Goal: Check status

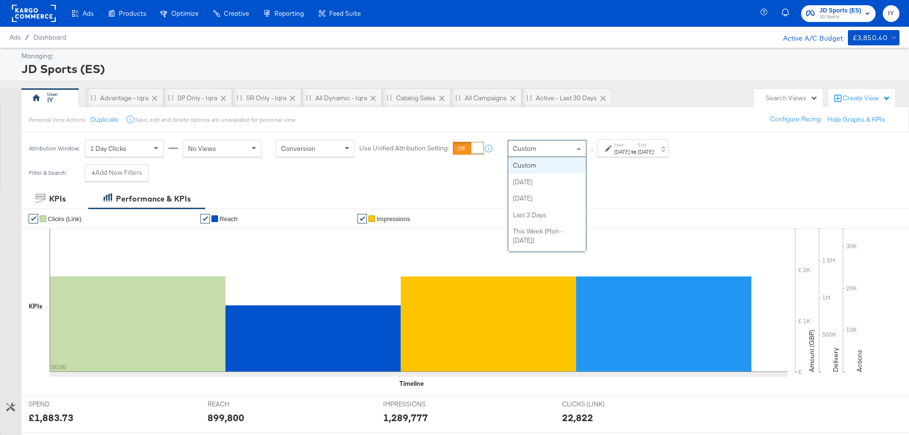
click at [540, 145] on div "Custom" at bounding box center [547, 148] width 78 height 16
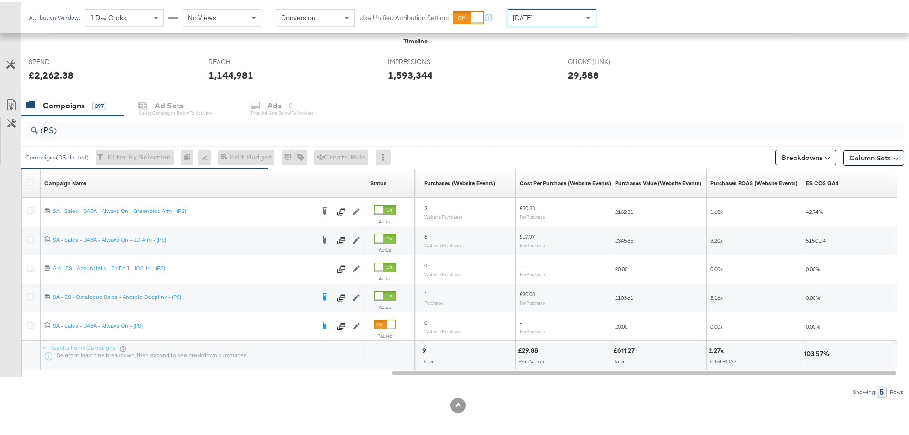
scroll to position [346, 0]
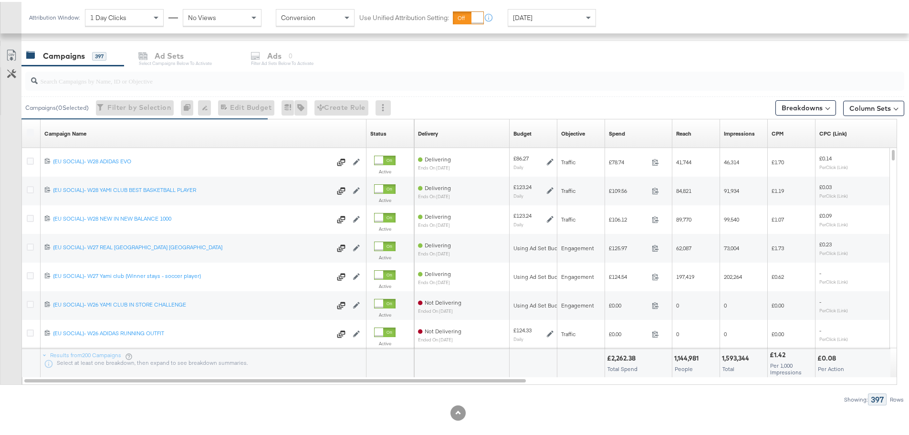
scroll to position [404, 0]
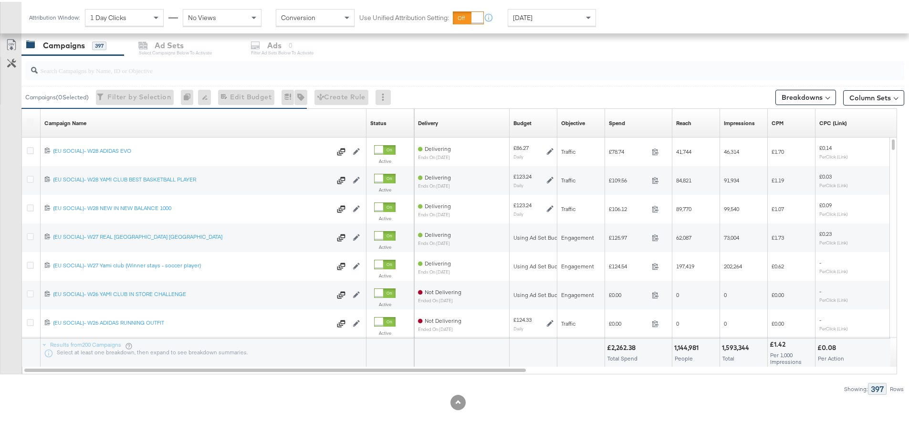
click at [207, 66] on input "search" at bounding box center [431, 64] width 786 height 19
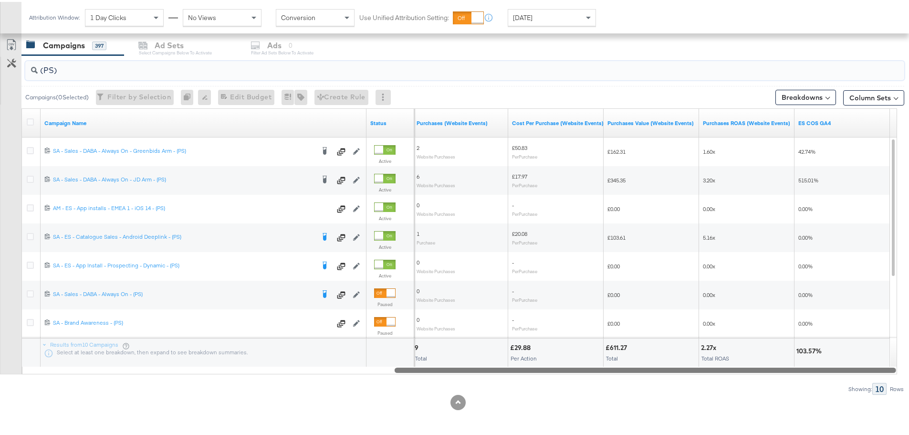
drag, startPoint x: 224, startPoint y: 369, endPoint x: 885, endPoint y: 407, distance: 662.0
click at [885, 407] on div "KPIs Performance & KPIs Customize KPIs ✔ Clicks (Link) ✔ Reach ✔ Impressions ✔ …" at bounding box center [458, 109] width 916 height 650
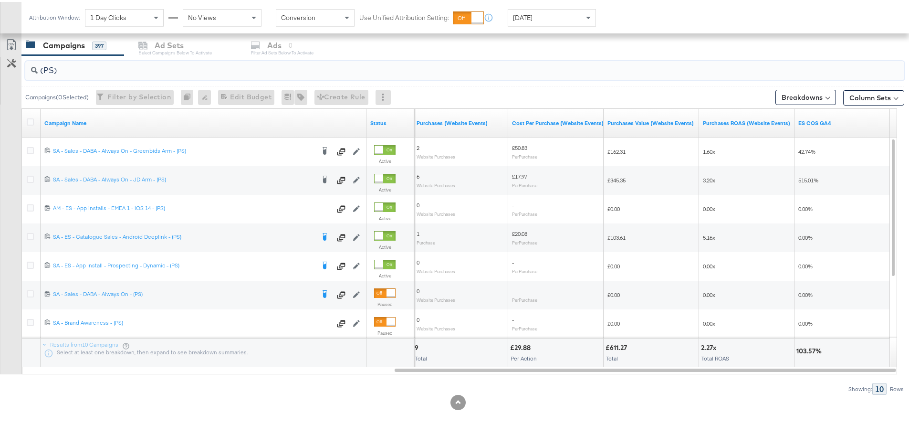
click at [54, 70] on input "(PS)" at bounding box center [431, 64] width 786 height 19
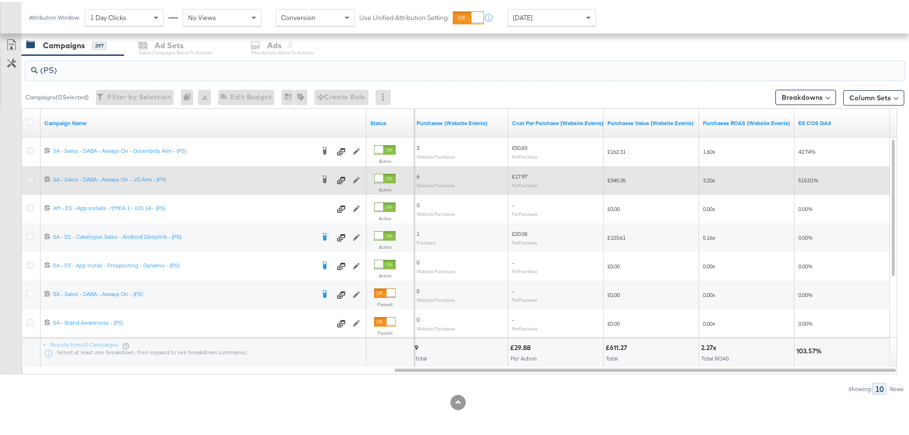
type input "(PS)"
click at [33, 174] on icon at bounding box center [30, 177] width 7 height 7
click at [0, 0] on input "checkbox" at bounding box center [0, 0] width 0 height 0
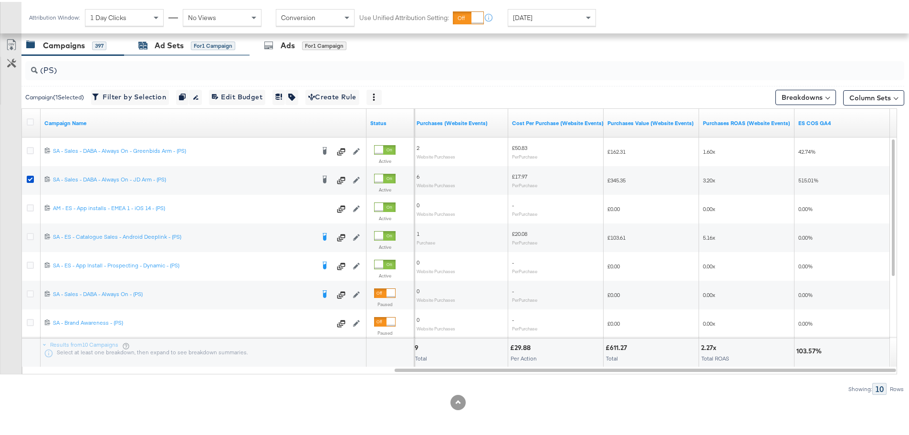
click at [160, 43] on div "Ad Sets" at bounding box center [169, 43] width 29 height 11
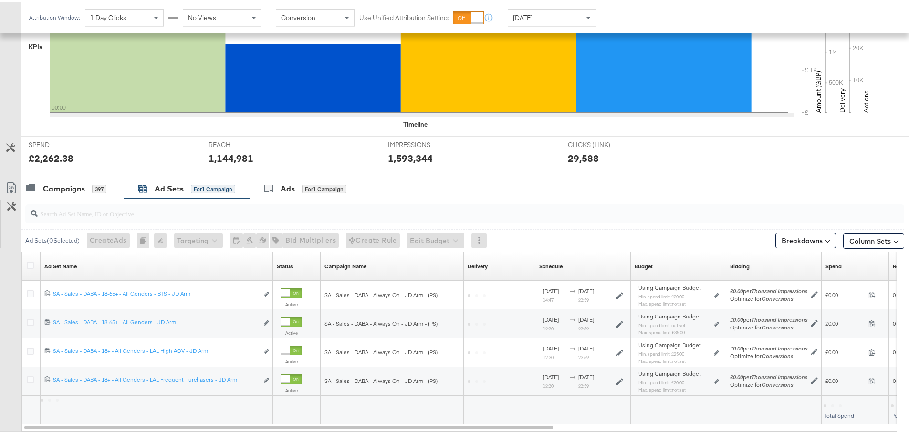
scroll to position [318, 0]
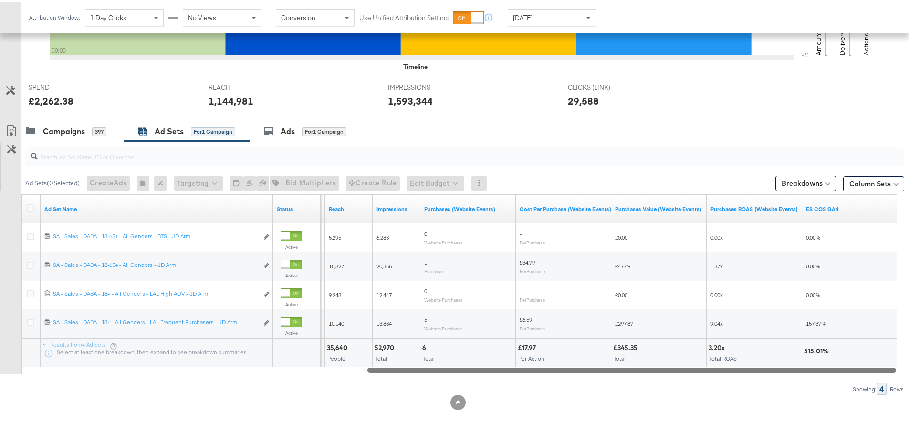
drag, startPoint x: 333, startPoint y: 366, endPoint x: 893, endPoint y: 398, distance: 561.7
click at [893, 398] on div "KPIs Performance & KPIs Customize KPIs ✔ Clicks (Link) ✔ Reach ✔ Impressions ✔ …" at bounding box center [458, 152] width 916 height 564
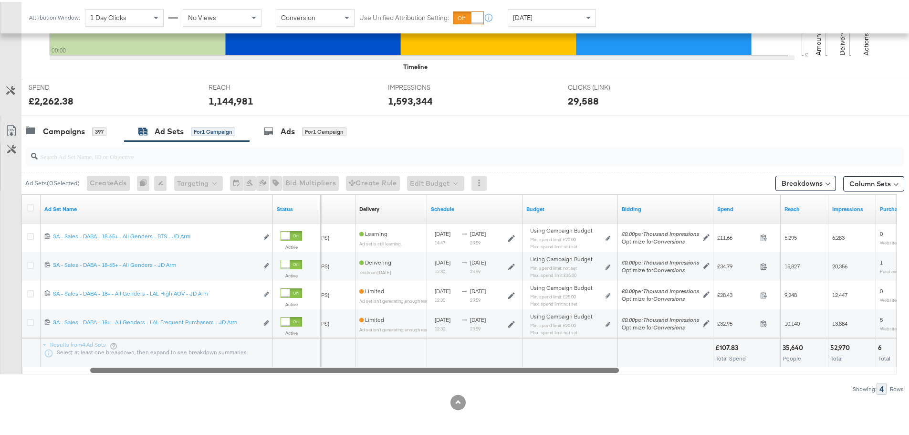
drag, startPoint x: 439, startPoint y: 371, endPoint x: 176, endPoint y: 366, distance: 263.5
click at [176, 366] on div at bounding box center [354, 368] width 529 height 8
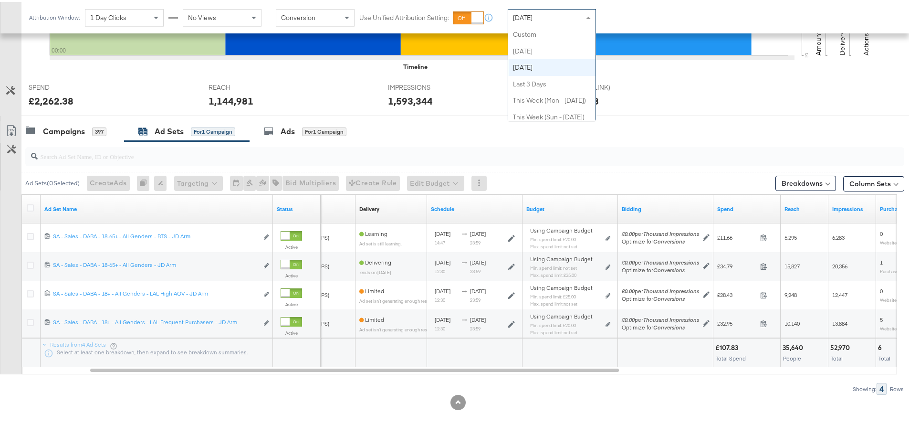
scroll to position [33, 0]
click at [543, 16] on div "[DATE]" at bounding box center [551, 16] width 87 height 16
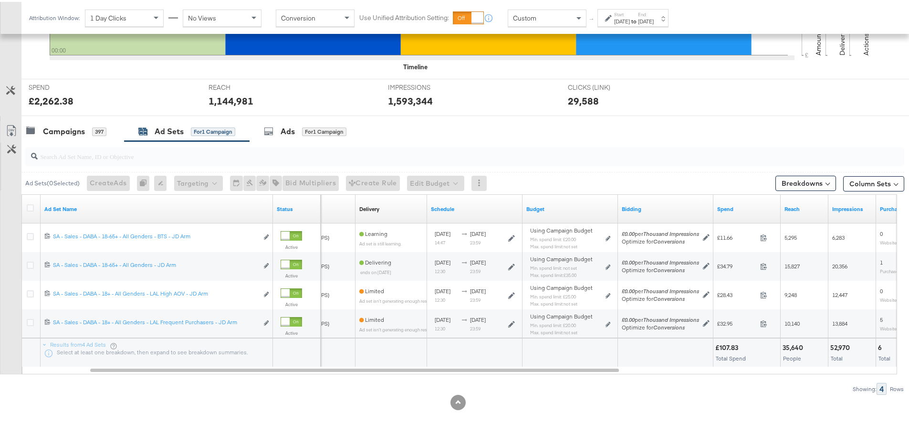
click at [613, 19] on div at bounding box center [609, 16] width 9 height 7
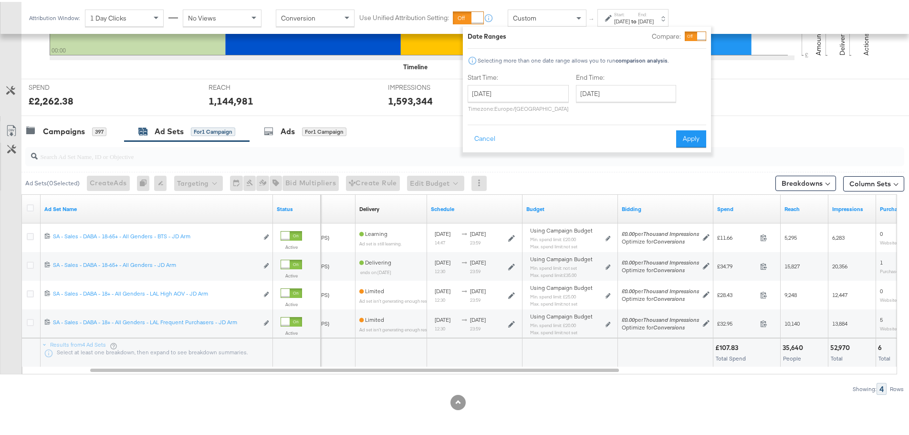
click at [517, 78] on label "Start Time:" at bounding box center [518, 75] width 101 height 9
click at [516, 94] on input "[DATE]" at bounding box center [518, 91] width 101 height 17
click at [482, 183] on td "17" at bounding box center [479, 179] width 16 height 13
type input "[DATE]"
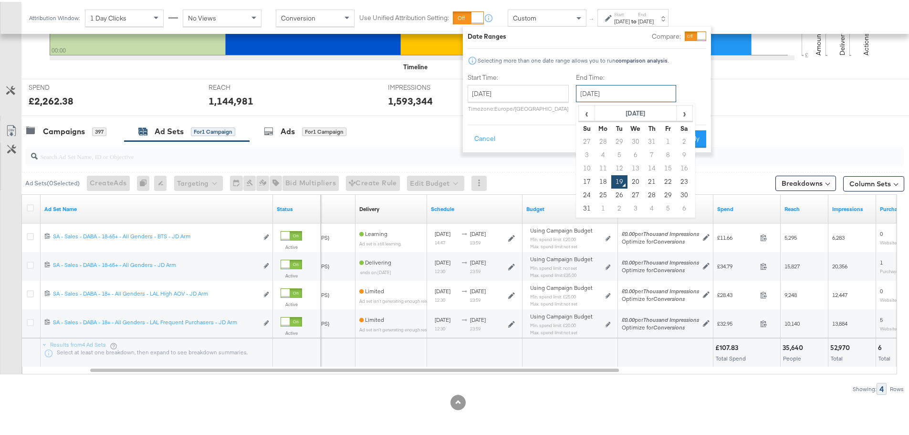
click at [597, 97] on input "[DATE]" at bounding box center [626, 91] width 100 height 17
click at [582, 178] on td "17" at bounding box center [587, 179] width 16 height 13
type input "[DATE]"
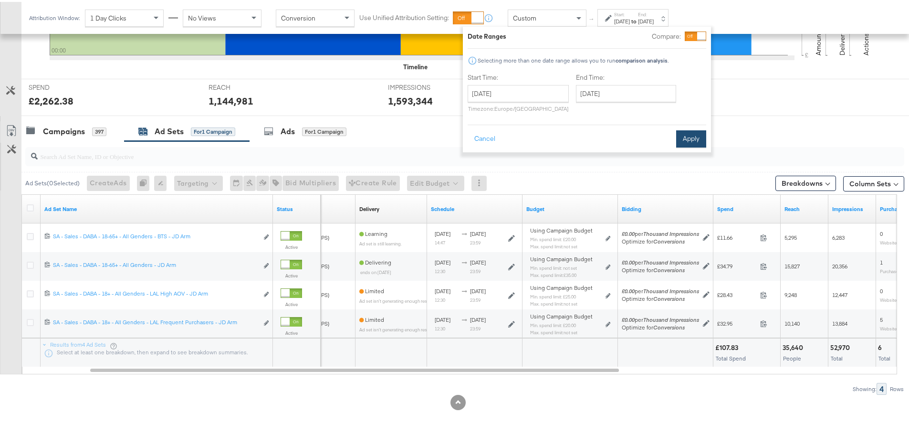
click at [693, 133] on button "Apply" at bounding box center [691, 136] width 30 height 17
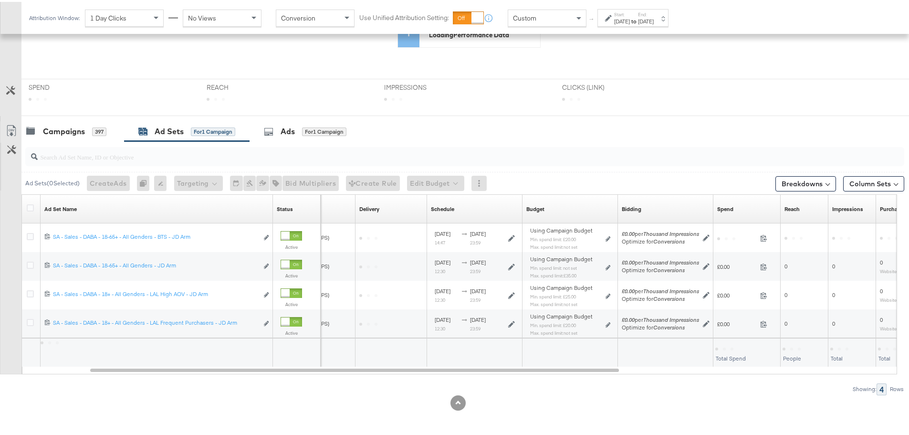
scroll to position [318, 0]
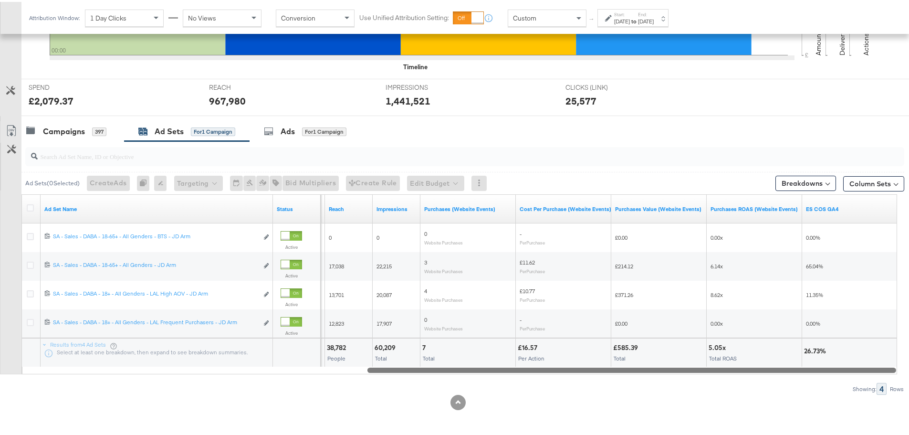
drag, startPoint x: 408, startPoint y: 367, endPoint x: 732, endPoint y: 378, distance: 324.2
click at [732, 378] on div "Ad Sets ( 0 Selected) Create Ads At least one ad set must be selected 0 Rename …" at bounding box center [452, 265] width 904 height 253
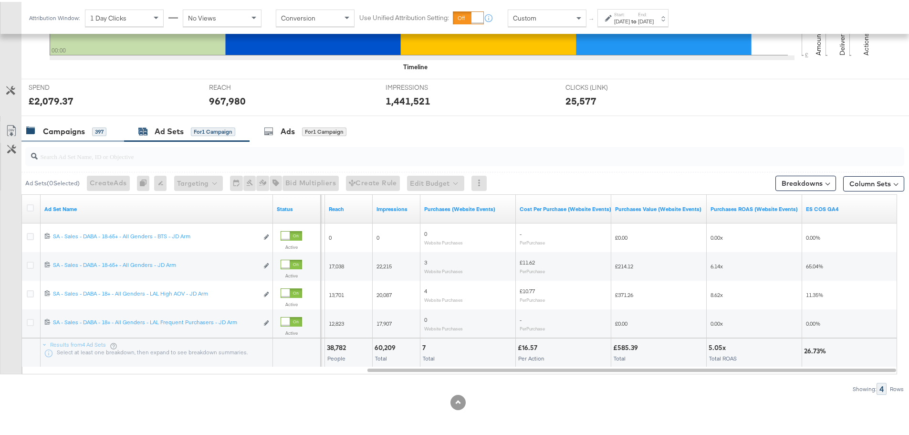
click at [81, 126] on div "Campaigns" at bounding box center [64, 129] width 42 height 11
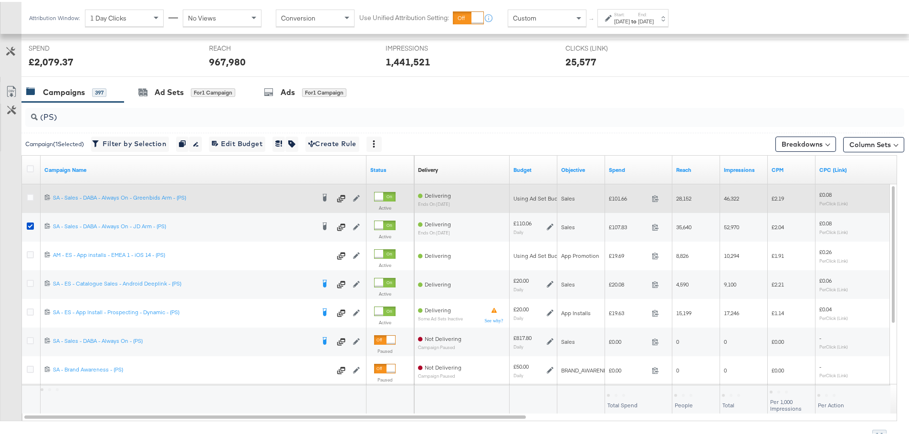
scroll to position [404, 0]
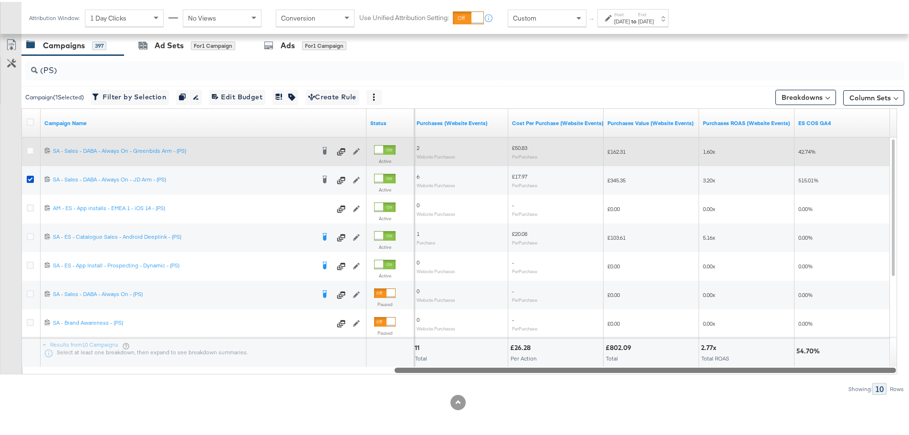
drag, startPoint x: 405, startPoint y: 371, endPoint x: 853, endPoint y: 375, distance: 448.6
click at [853, 375] on div "(PS) Campaign ( 1 Selected) Filter by Selection Filter 1 campaign Duplicate 1 c…" at bounding box center [452, 222] width 904 height 339
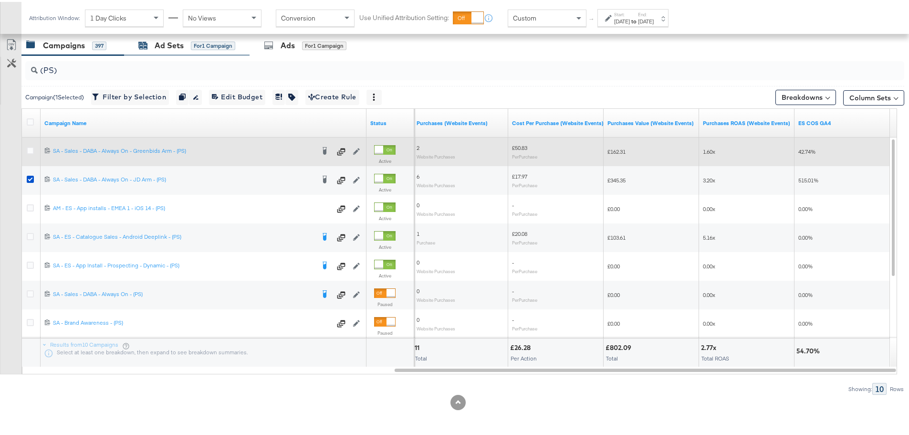
click at [173, 42] on div "Ad Sets" at bounding box center [169, 43] width 29 height 11
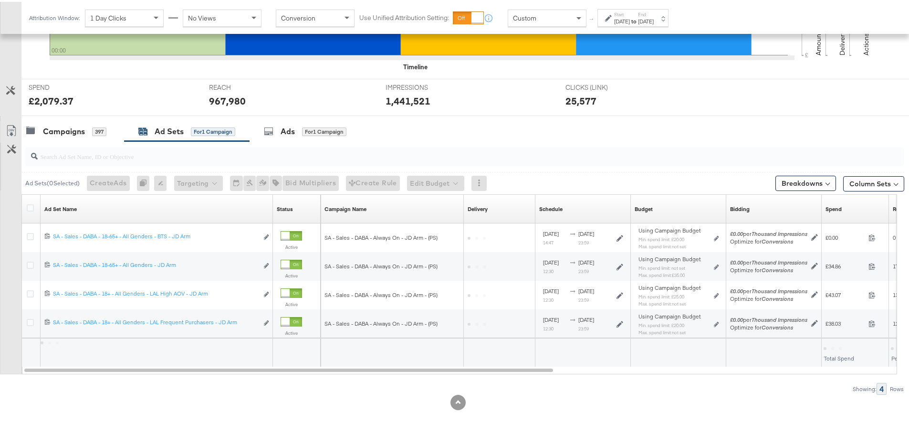
scroll to position [318, 0]
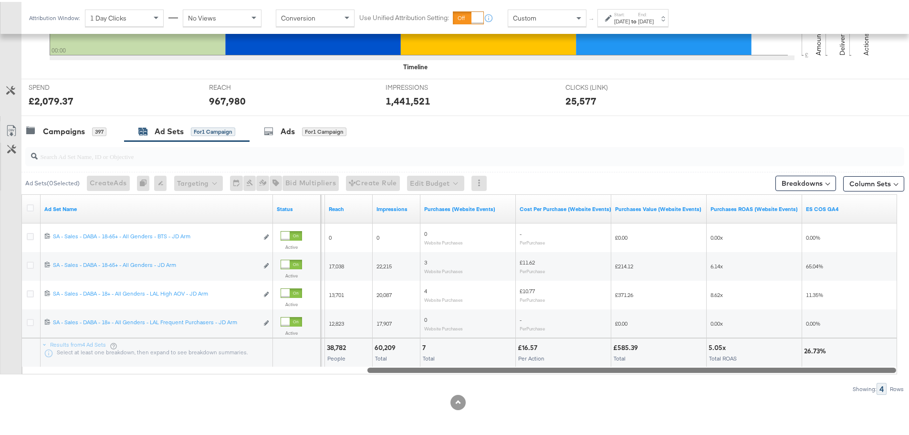
drag, startPoint x: 239, startPoint y: 368, endPoint x: 885, endPoint y: 400, distance: 646.5
click at [885, 400] on div "KPIs Performance & KPIs Customize KPIs ✔ Clicks (Link) ✔ Reach ✔ Impressions ✔ …" at bounding box center [458, 152] width 916 height 564
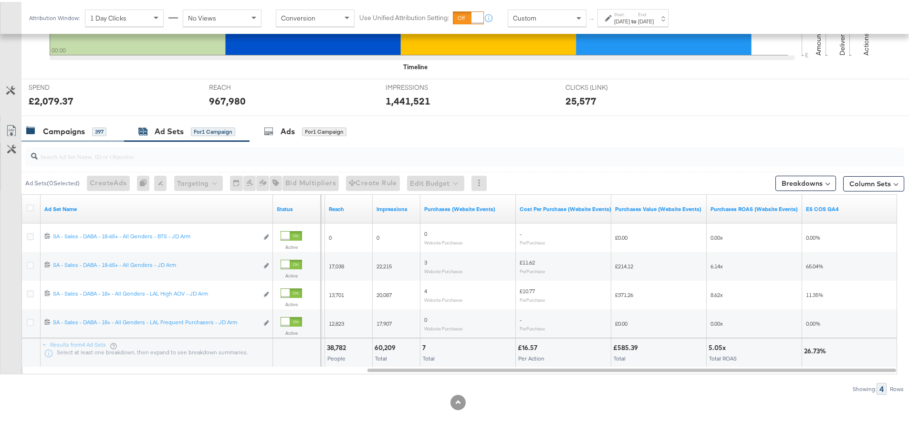
click at [79, 132] on div "Campaigns" at bounding box center [64, 129] width 42 height 11
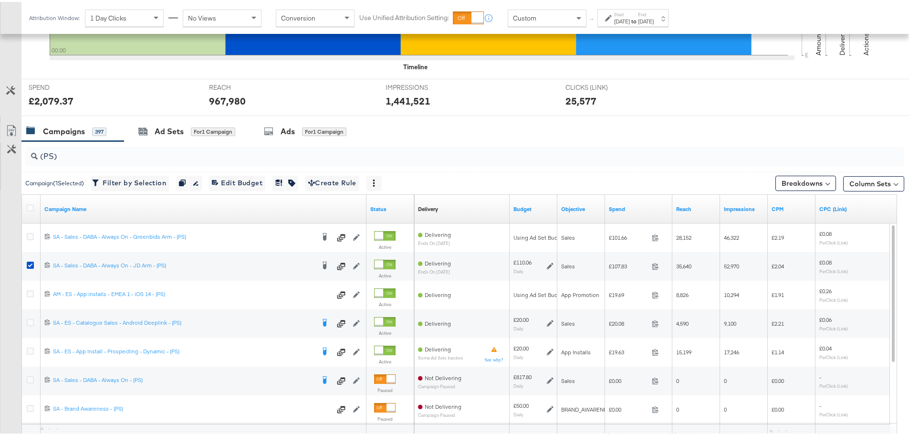
scroll to position [404, 0]
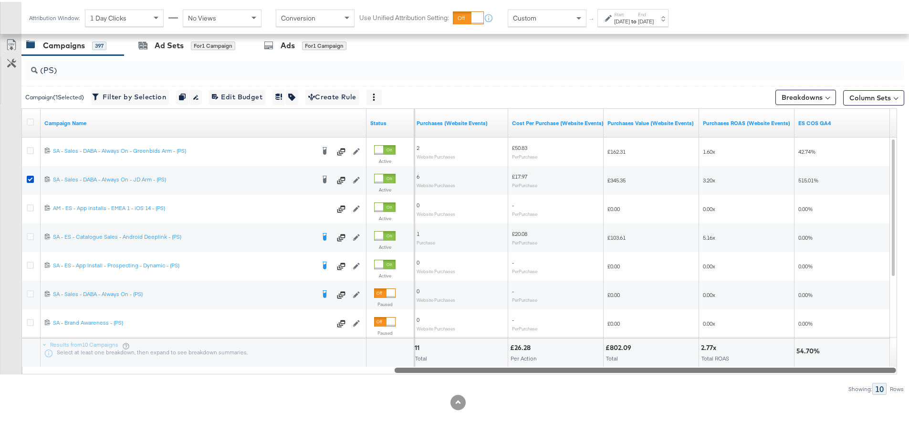
drag, startPoint x: 257, startPoint y: 368, endPoint x: 774, endPoint y: 429, distance: 520.4
click at [774, 429] on div "KPIs Performance & KPIs Customize KPIs ✔ Clicks (Link) ✔ Reach ✔ Impressions ✔ …" at bounding box center [458, 109] width 916 height 650
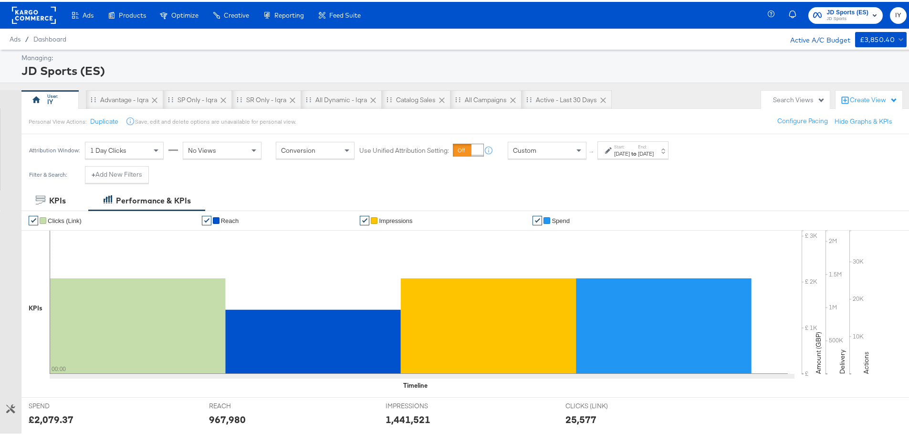
click at [654, 149] on div "[DATE]" at bounding box center [646, 152] width 16 height 8
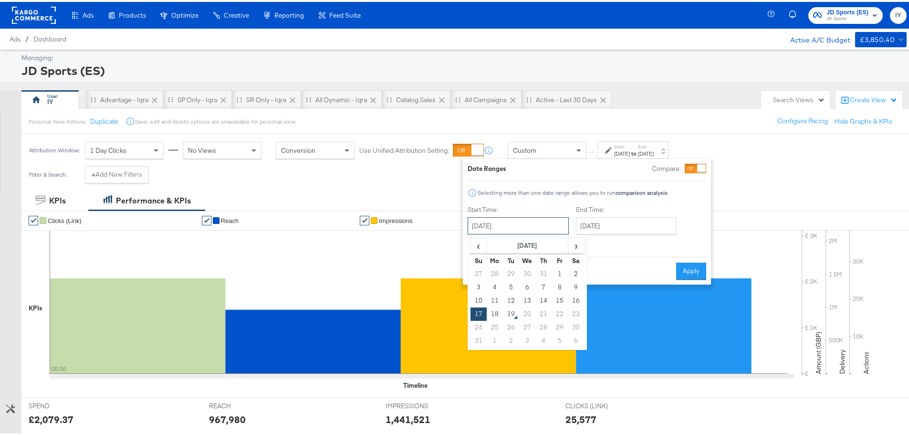
click at [520, 230] on input "[DATE]" at bounding box center [518, 223] width 101 height 17
click at [476, 310] on td "17" at bounding box center [479, 311] width 16 height 13
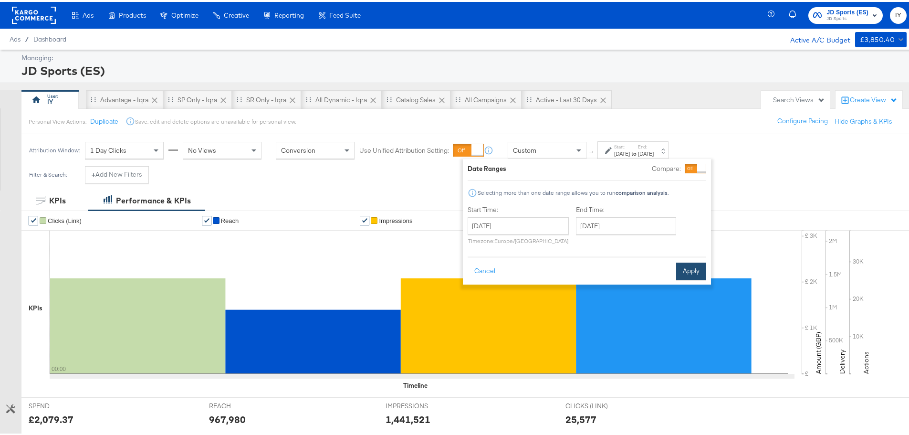
click at [703, 270] on button "Apply" at bounding box center [691, 269] width 30 height 17
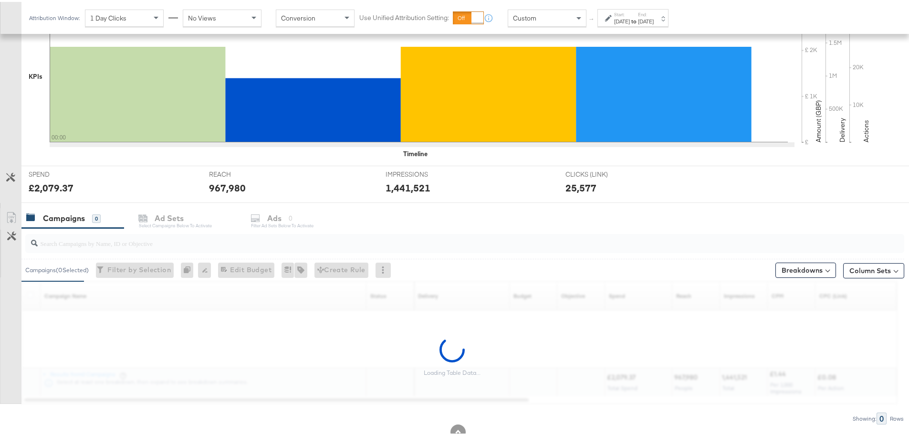
scroll to position [261, 0]
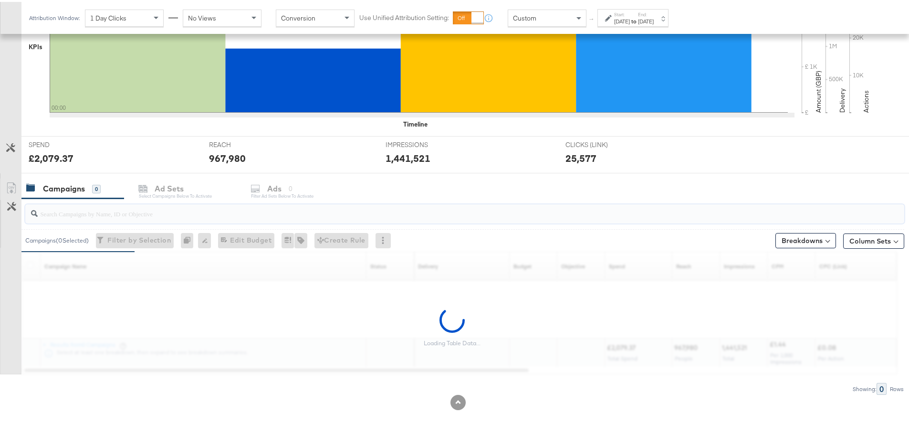
click at [106, 212] on input "search" at bounding box center [431, 208] width 786 height 19
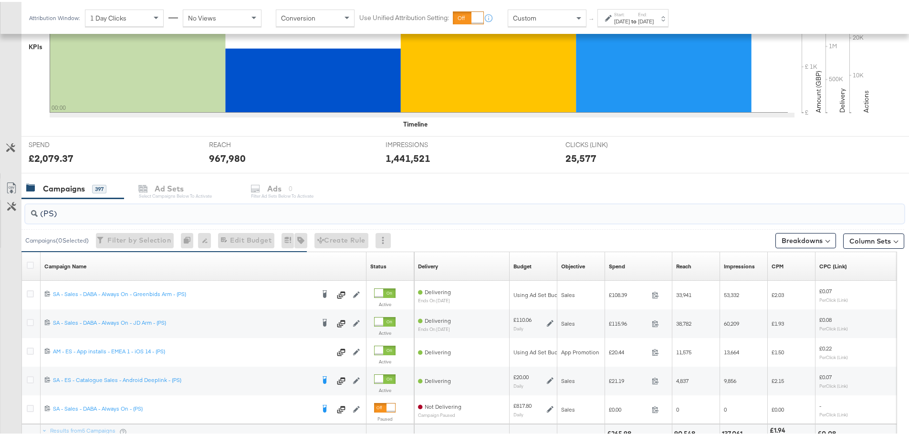
scroll to position [347, 0]
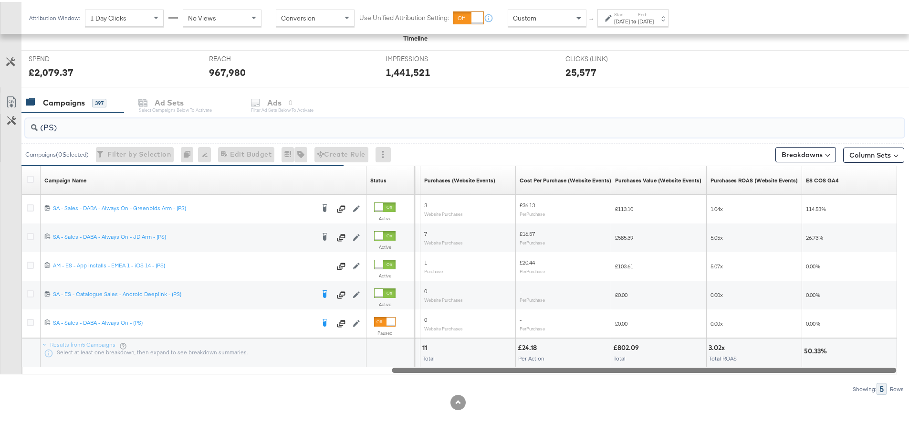
drag, startPoint x: 290, startPoint y: 370, endPoint x: 828, endPoint y: 374, distance: 537.9
click at [828, 374] on div "(PS) Campaigns ( 0 Selected) Filter by Selection Filter 0 campaigns 0 Rename 0 …" at bounding box center [452, 252] width 904 height 282
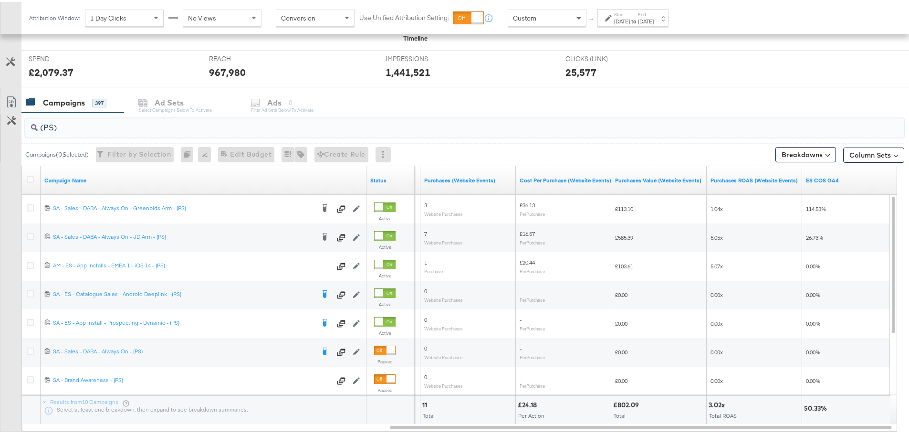
type input "(PS)"
click at [615, 14] on label "Start:" at bounding box center [622, 13] width 16 height 6
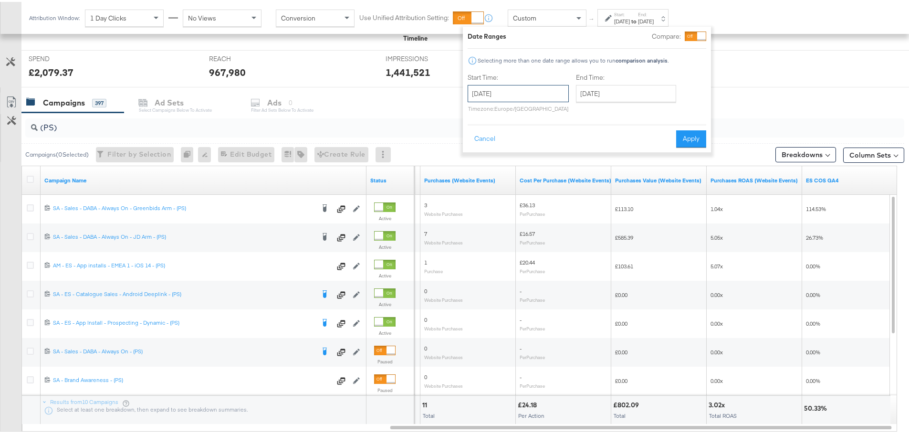
click at [552, 91] on input "[DATE]" at bounding box center [518, 91] width 101 height 17
click at [745, 97] on div "Campaigns 397 Ad Sets Select Campaigns below to activate Ads 0 Filter Ad Sets b…" at bounding box center [468, 101] width 895 height 21
click at [493, 141] on button "Cancel" at bounding box center [485, 136] width 34 height 17
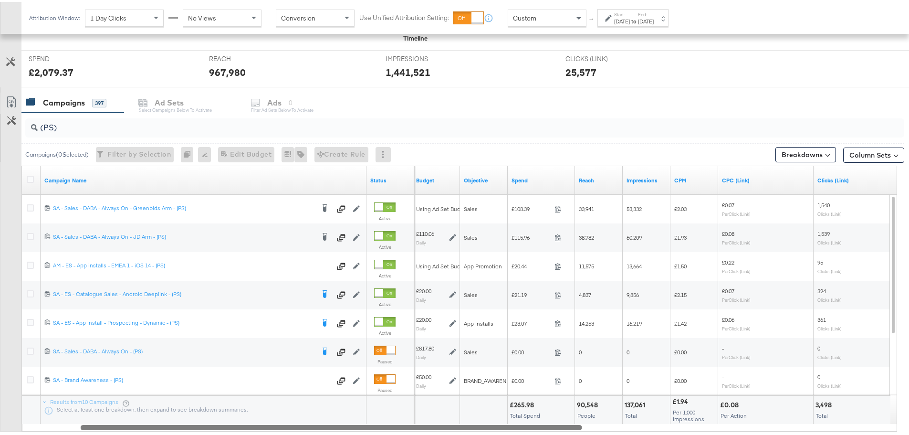
drag, startPoint x: 592, startPoint y: 425, endPoint x: 257, endPoint y: 424, distance: 335.0
click at [257, 424] on div at bounding box center [332, 425] width 502 height 8
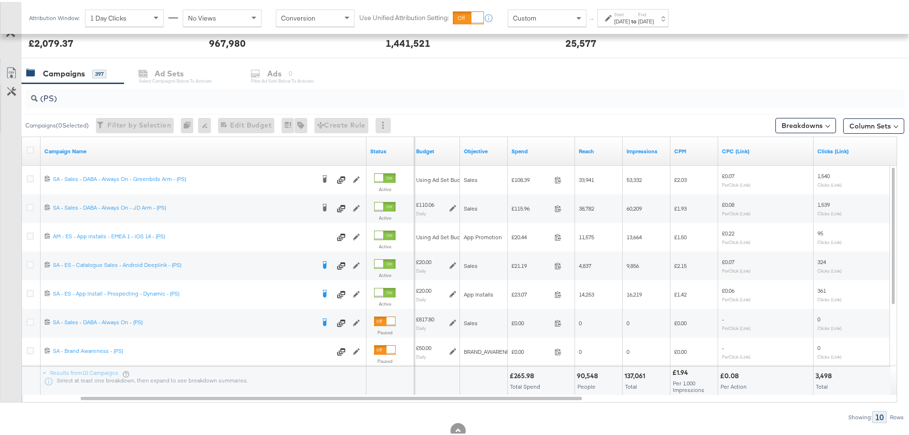
scroll to position [382, 0]
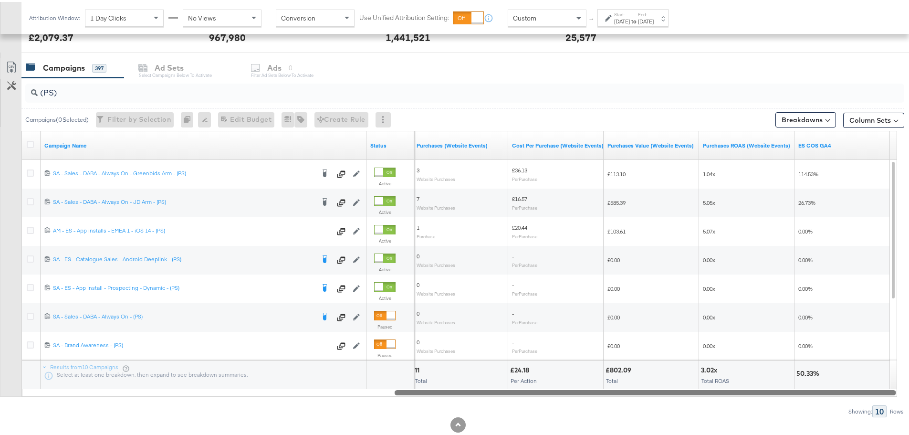
drag, startPoint x: 482, startPoint y: 393, endPoint x: 916, endPoint y: 426, distance: 435.1
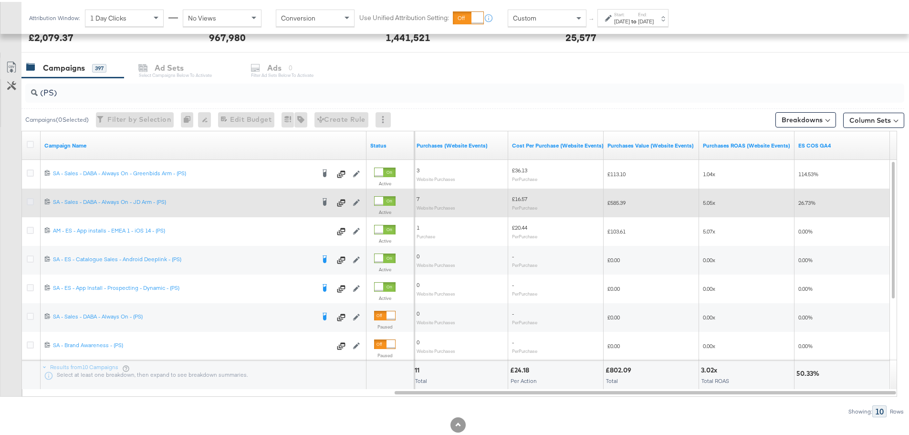
click at [30, 199] on icon at bounding box center [30, 199] width 7 height 7
click at [0, 0] on input "checkbox" at bounding box center [0, 0] width 0 height 0
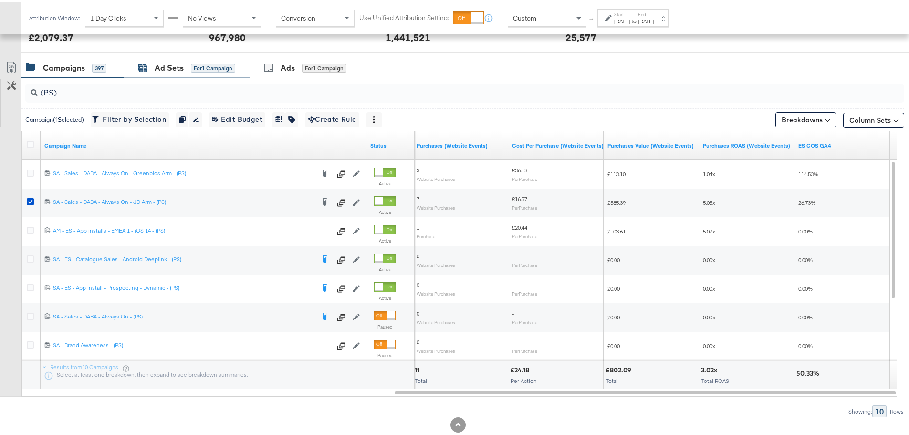
click at [174, 66] on div "Ad Sets" at bounding box center [169, 66] width 29 height 11
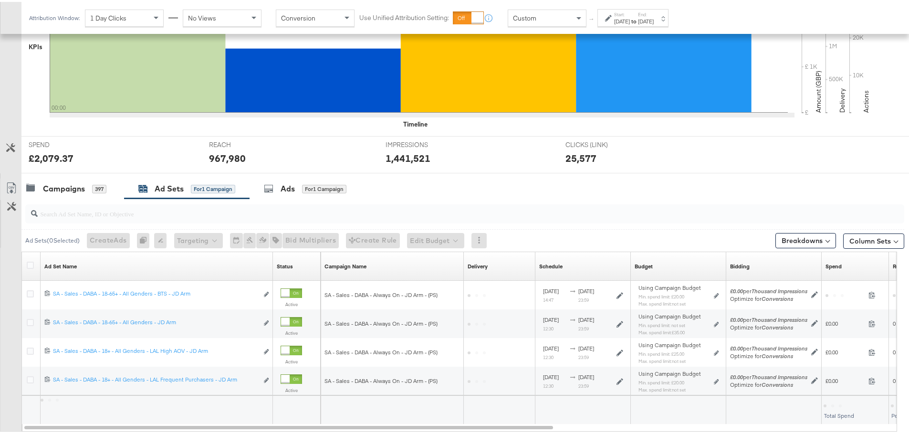
scroll to position [318, 0]
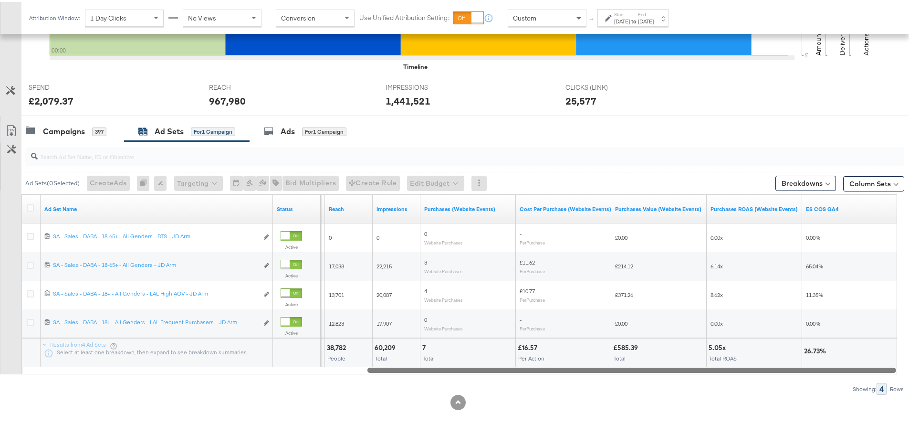
drag, startPoint x: 348, startPoint y: 369, endPoint x: 794, endPoint y: 396, distance: 447.0
click at [794, 396] on div "KPIs Performance & KPIs Customize KPIs ✔ Clicks (Link) ✔ Reach ✔ Impressions ✔ …" at bounding box center [458, 152] width 916 height 564
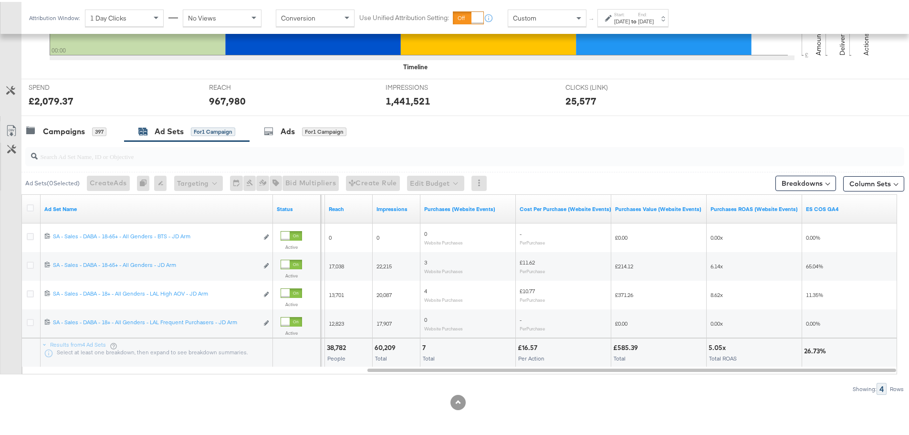
click at [654, 12] on label "End:" at bounding box center [646, 13] width 16 height 6
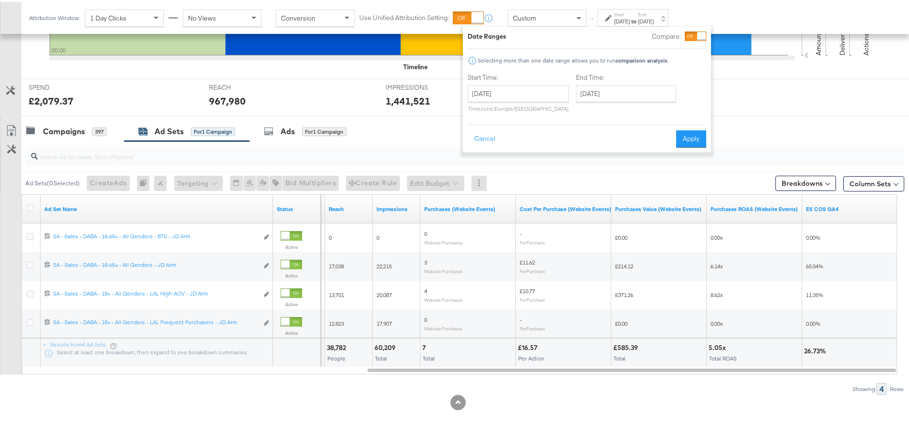
click at [486, 83] on div "Start Time: August 17th 2025 ‹ August 2025 › Su Mo Tu We Th Fr Sa 27 28 29 30 3…" at bounding box center [518, 92] width 101 height 43
click at [493, 88] on input "[DATE]" at bounding box center [518, 91] width 101 height 17
click at [481, 163] on td "10" at bounding box center [479, 166] width 16 height 13
type input "August 10th 2025"
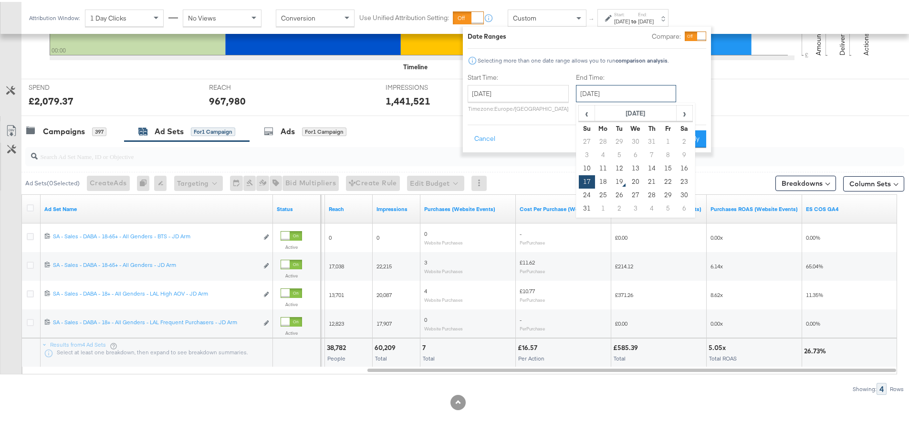
click at [618, 93] on input "[DATE]" at bounding box center [626, 91] width 100 height 17
click at [680, 169] on td "16" at bounding box center [684, 166] width 16 height 13
type input "August 16th 2025"
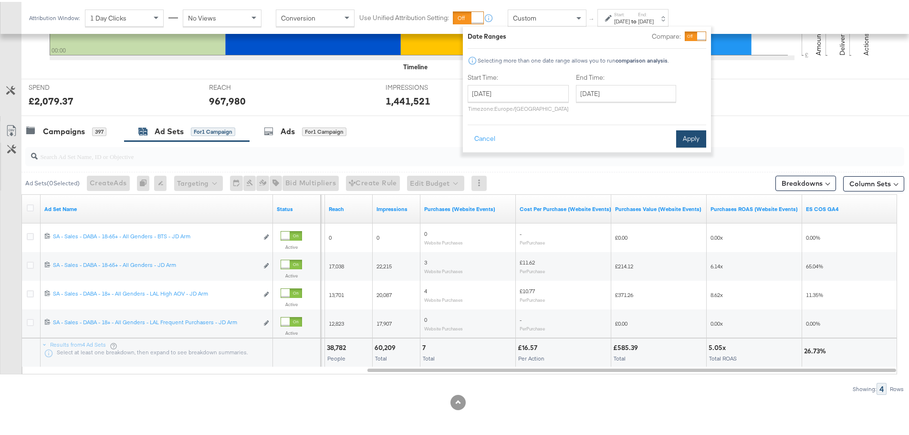
click at [687, 145] on button "Apply" at bounding box center [691, 136] width 30 height 17
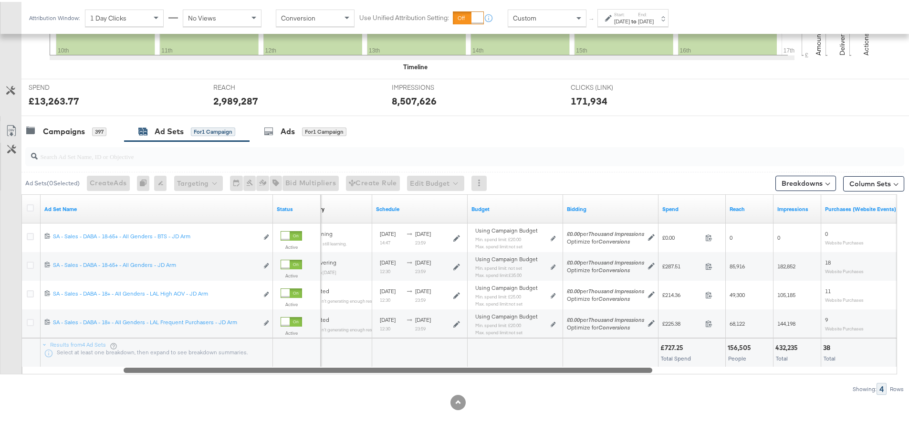
drag, startPoint x: 658, startPoint y: 366, endPoint x: 414, endPoint y: 358, distance: 243.5
click at [414, 358] on div "Ad Set Name Status Delivery Sorting Unavailable Schedule Budget Bidding Spend R…" at bounding box center [459, 282] width 876 height 180
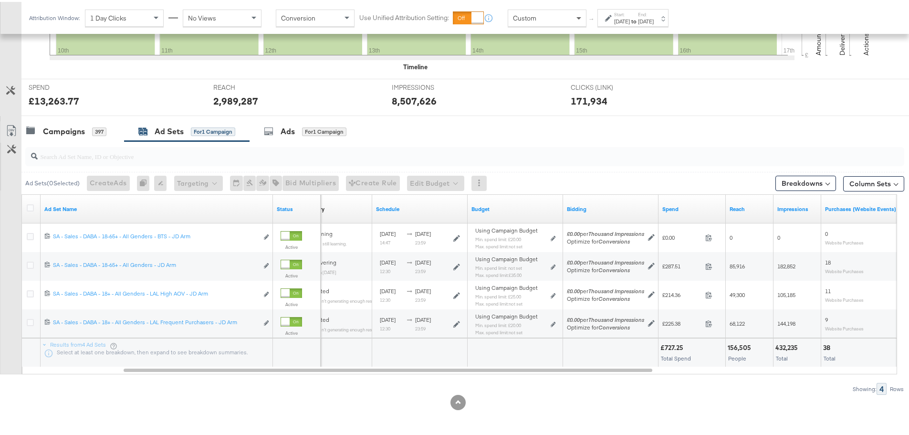
click at [576, 11] on span at bounding box center [580, 16] width 12 height 16
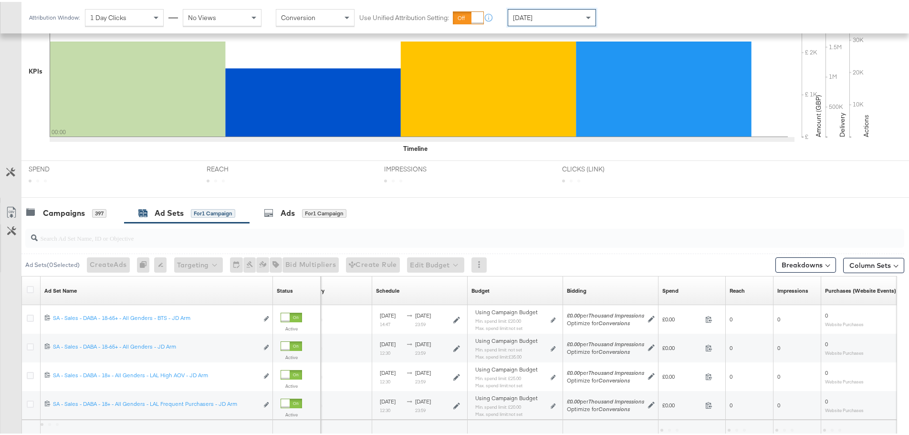
scroll to position [318, 0]
